Goal: Task Accomplishment & Management: Manage account settings

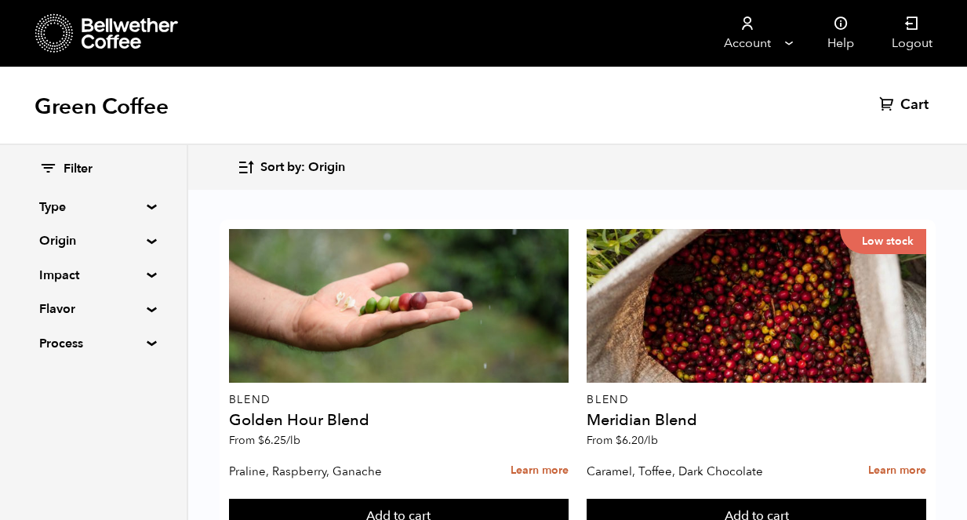
click at [521, 47] on nav "Account Manage Orders Payment methods Documents Help Logout" at bounding box center [620, 33] width 663 height 67
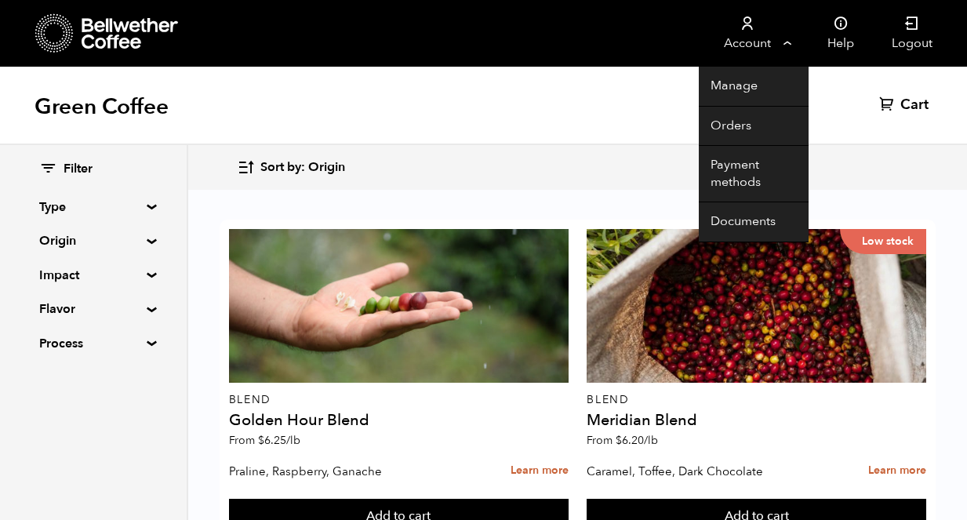
click at [748, 31] on link "Account" at bounding box center [747, 33] width 96 height 67
click at [751, 82] on link "Manage" at bounding box center [754, 87] width 110 height 40
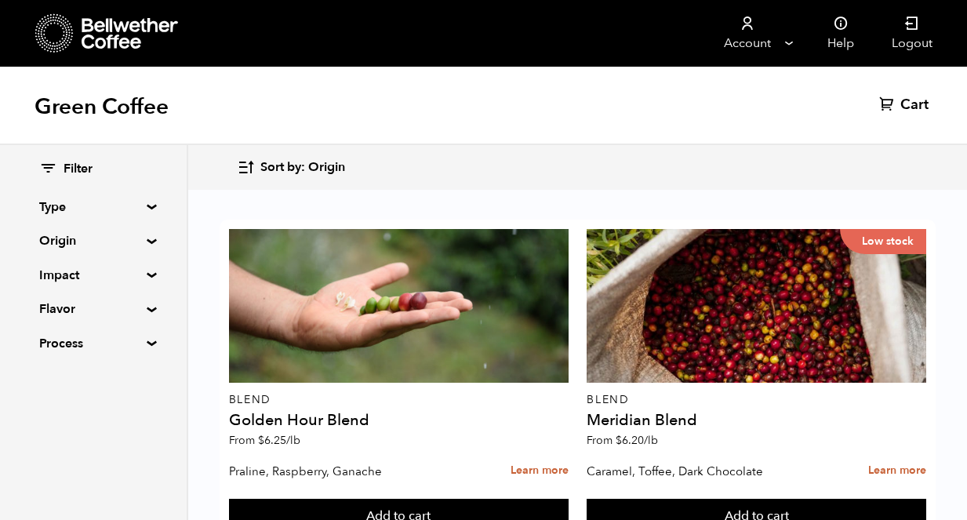
scroll to position [1804, 0]
